Goal: Task Accomplishment & Management: Manage account settings

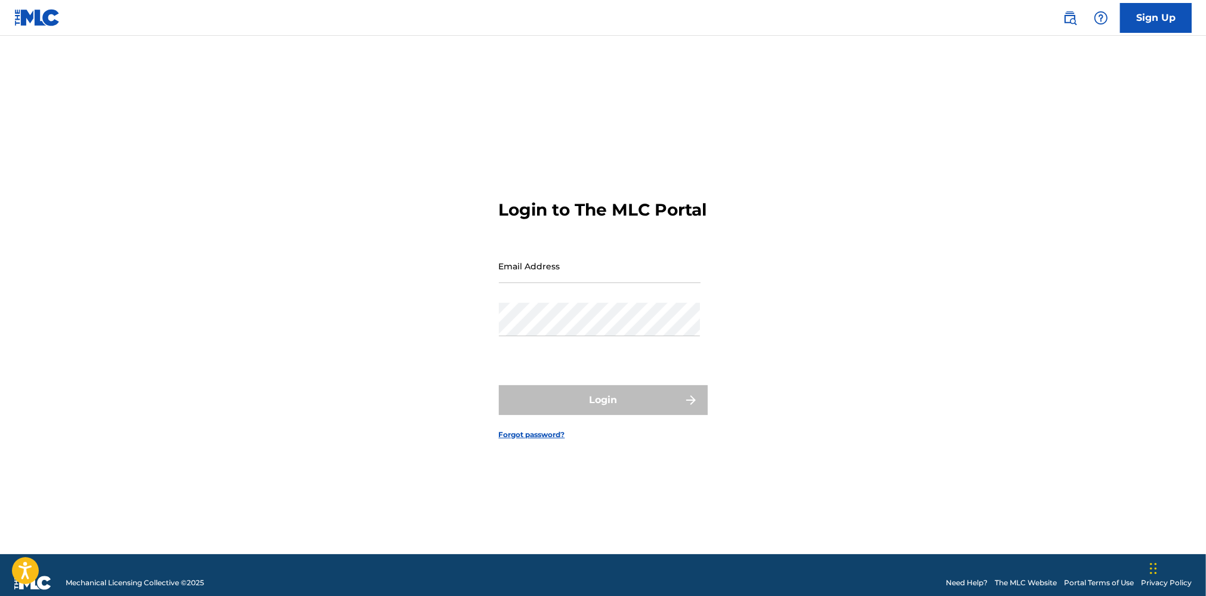
type input "[EMAIL_ADDRESS][DOMAIN_NAME]"
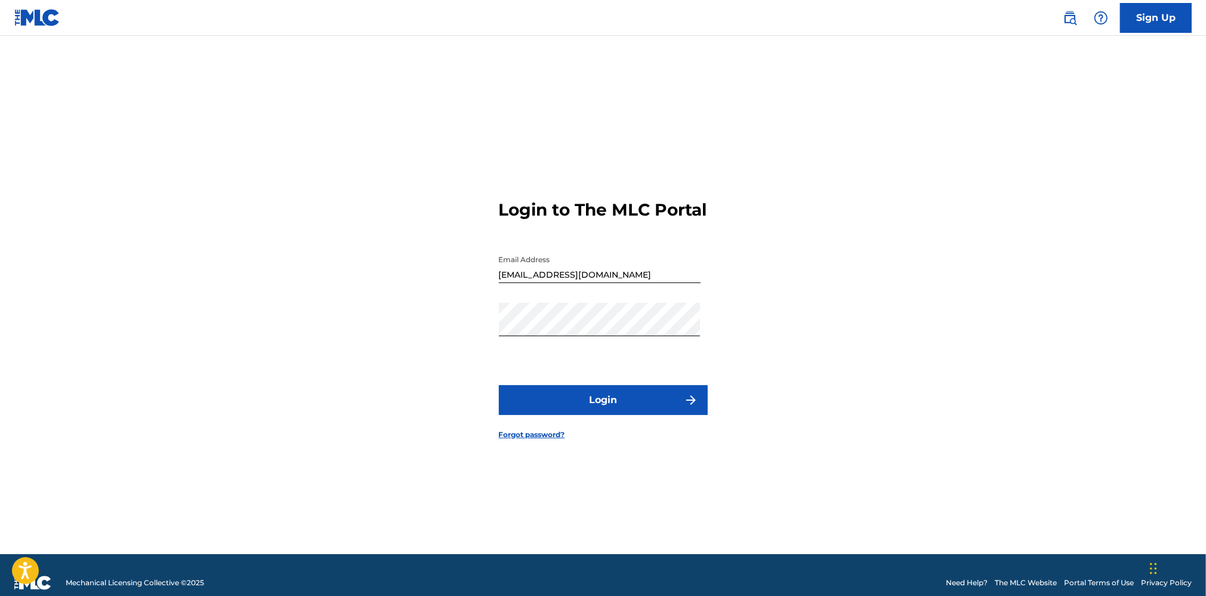
click at [754, 397] on div "Login to The MLC Portal Email Address [EMAIL_ADDRESS][DOMAIN_NAME] Password Log…" at bounding box center [603, 310] width 835 height 488
click at [630, 406] on button "Login" at bounding box center [603, 400] width 209 height 30
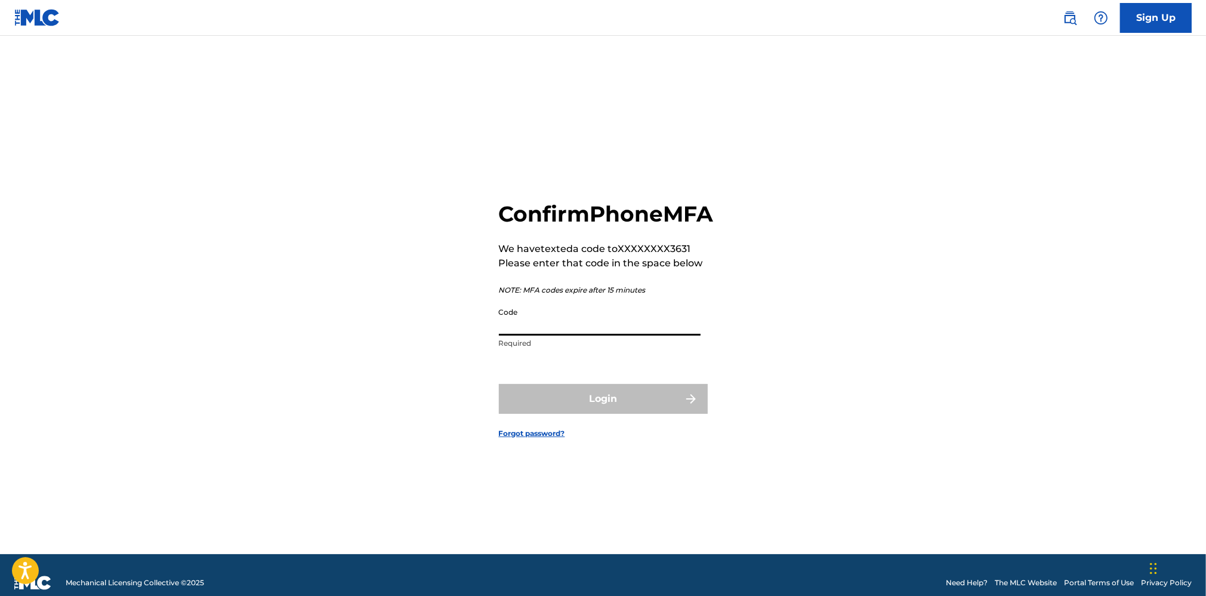
click at [593, 335] on input "Code" at bounding box center [600, 318] width 202 height 34
type input "644408"
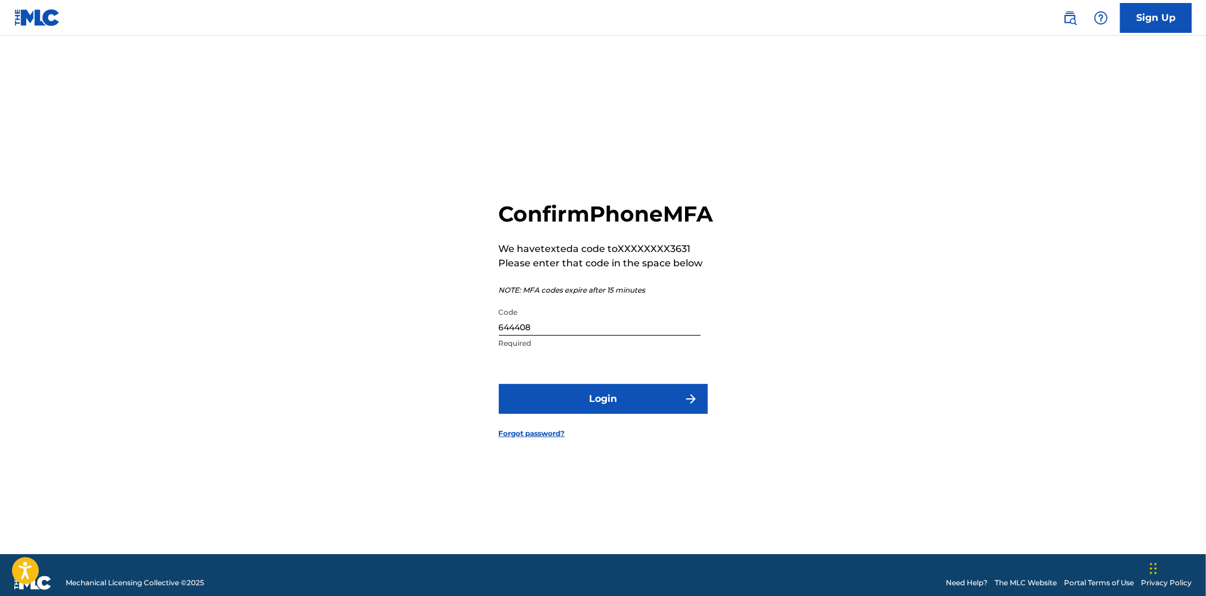
click at [655, 412] on button "Login" at bounding box center [603, 399] width 209 height 30
